Goal: Task Accomplishment & Management: Use online tool/utility

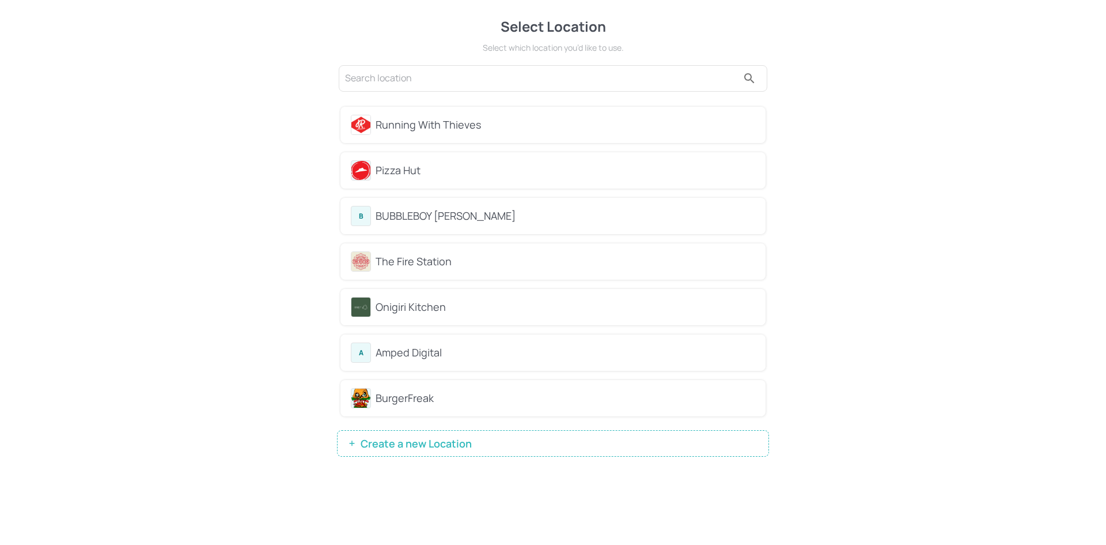
click at [422, 218] on div "BUBBLEBOY [PERSON_NAME]" at bounding box center [566, 216] width 380 height 16
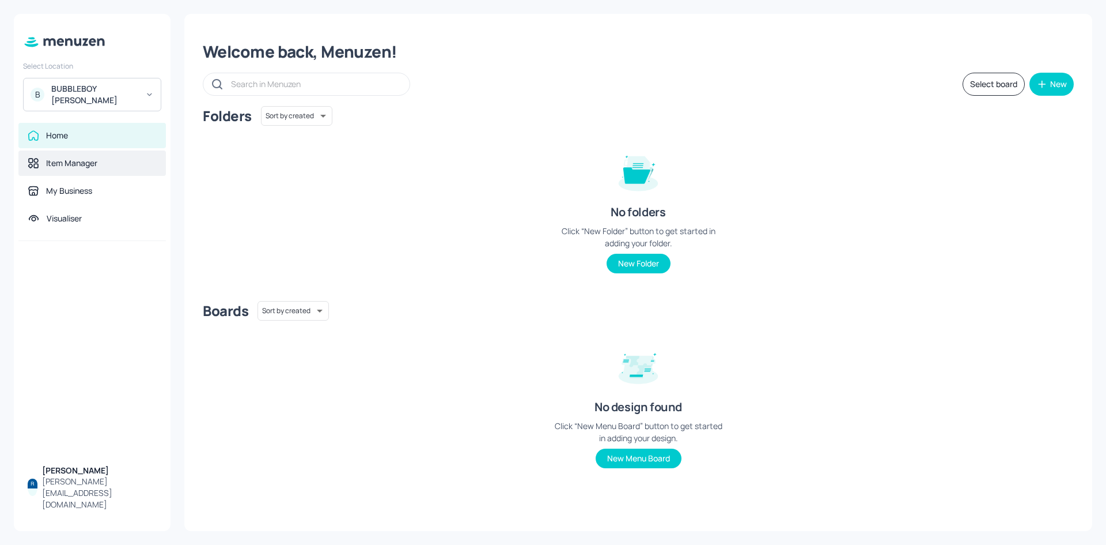
click at [97, 157] on div "Item Manager" at bounding box center [71, 163] width 51 height 12
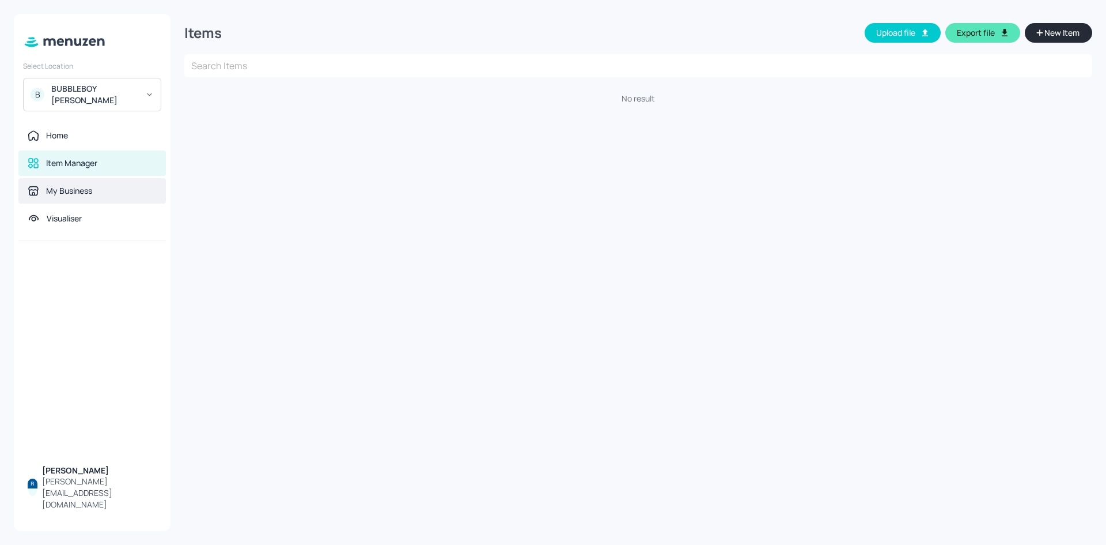
click at [33, 178] on div "My Business" at bounding box center [92, 190] width 148 height 25
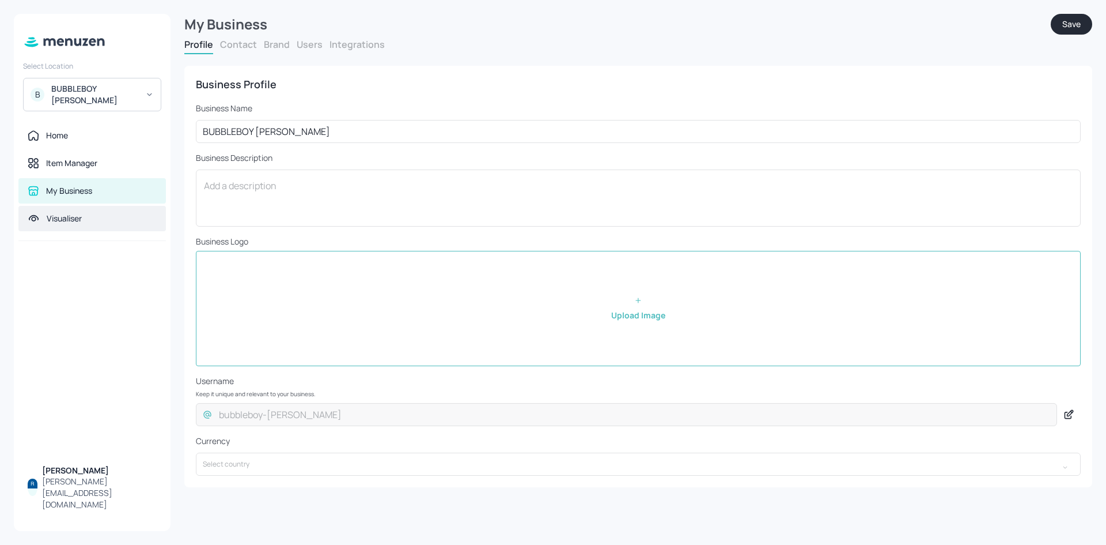
click at [67, 213] on div "Visualiser" at bounding box center [64, 219] width 35 height 12
